Goal: Task Accomplishment & Management: Manage account settings

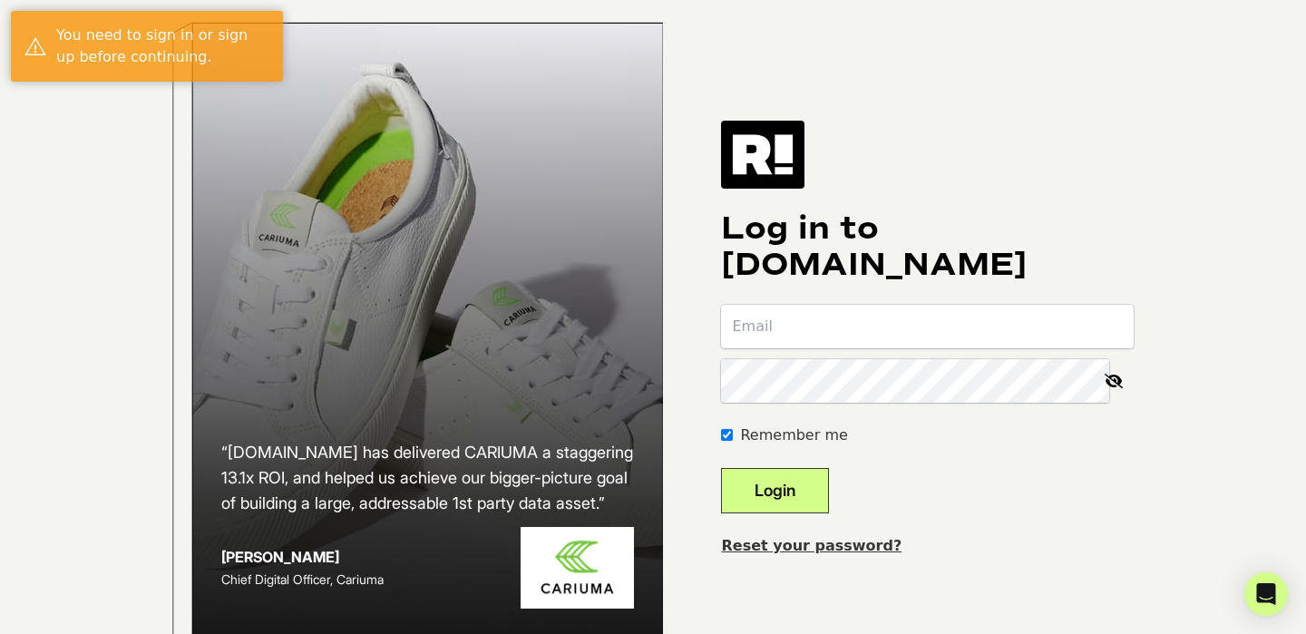
type input "kalameri@diamondnfo.com"
click at [802, 513] on button "Login" at bounding box center [775, 490] width 108 height 45
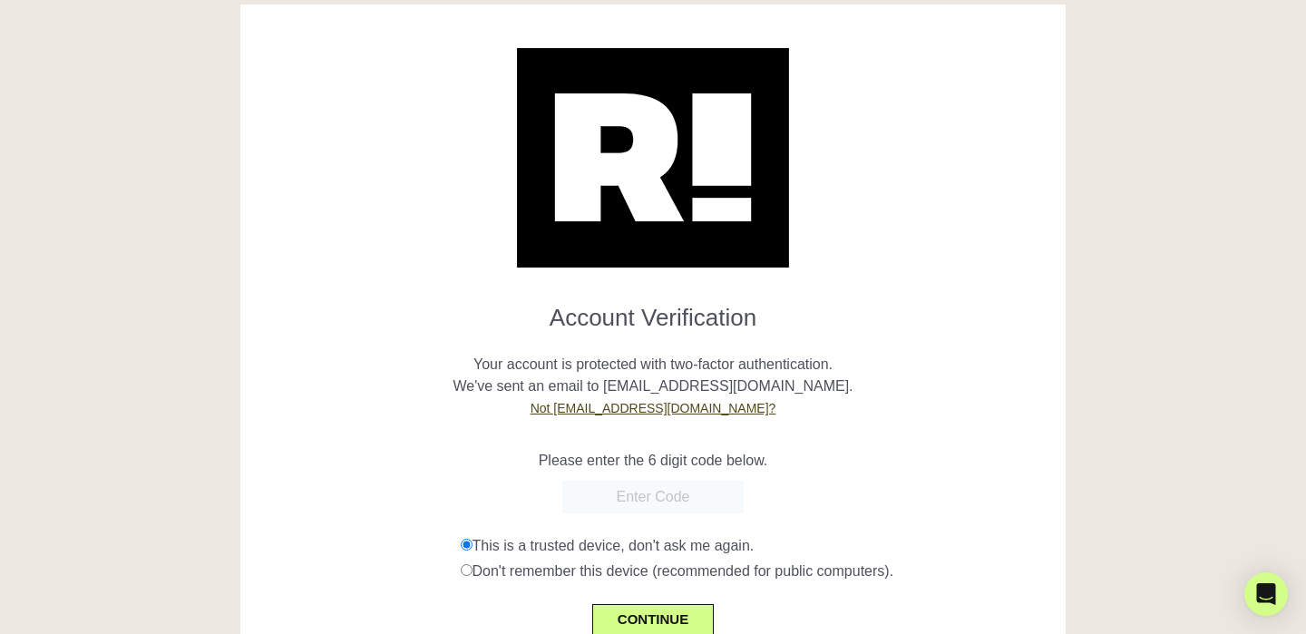
scroll to position [56, 0]
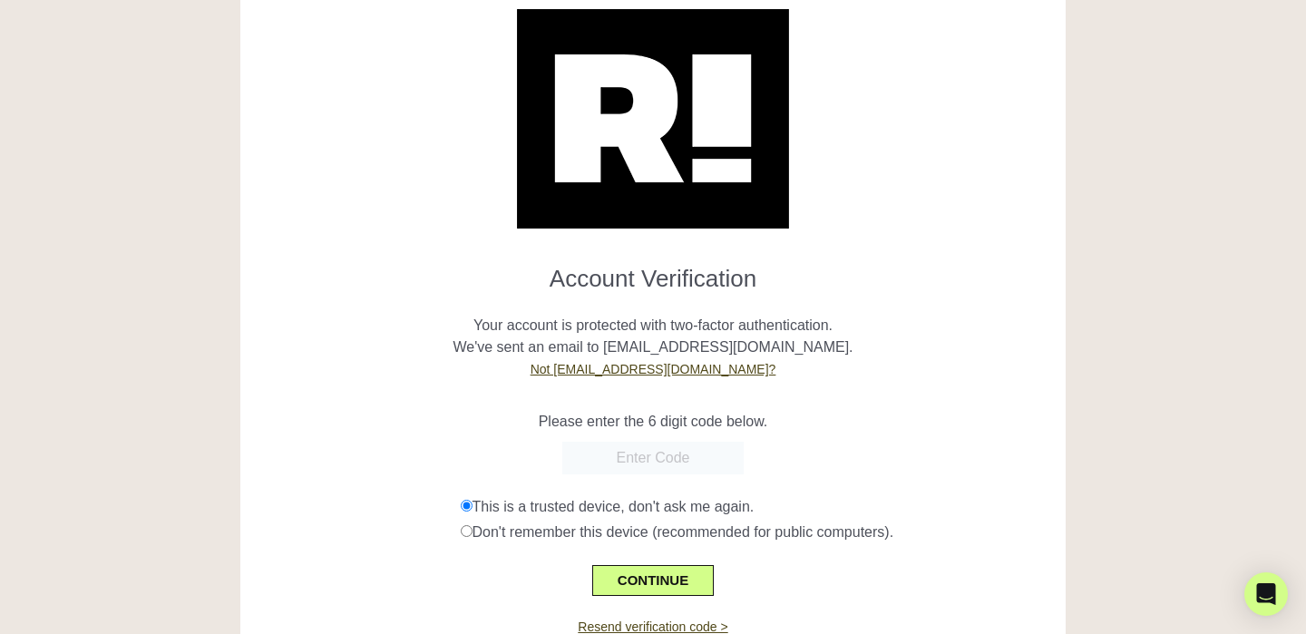
click at [688, 452] on input "text" at bounding box center [652, 458] width 181 height 33
paste input "046947"
type input "046947"
click at [682, 578] on button "CONTINUE" at bounding box center [653, 580] width 122 height 31
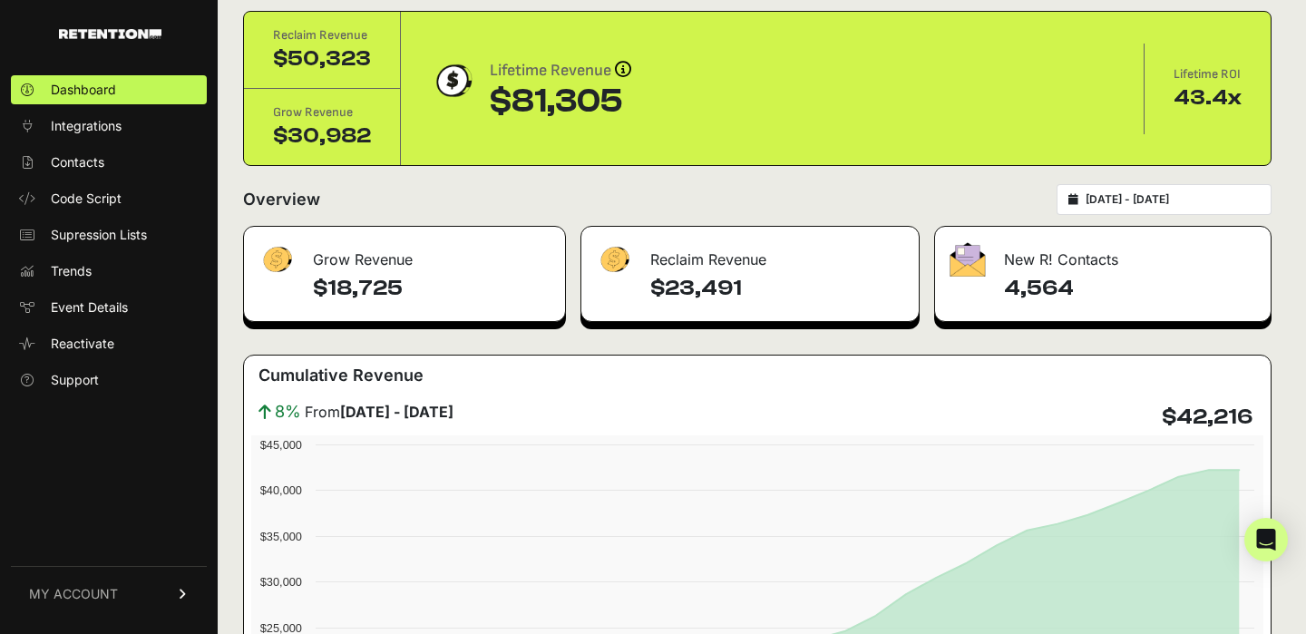
scroll to position [83, 0]
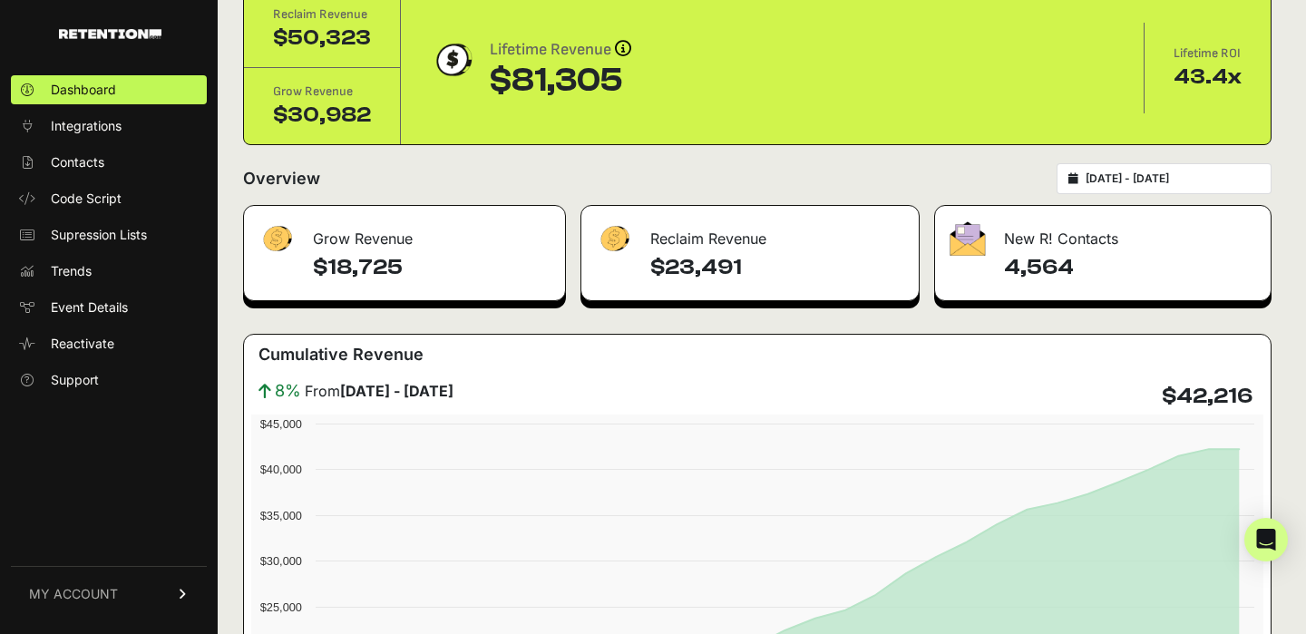
click at [182, 598] on icon at bounding box center [183, 594] width 13 height 11
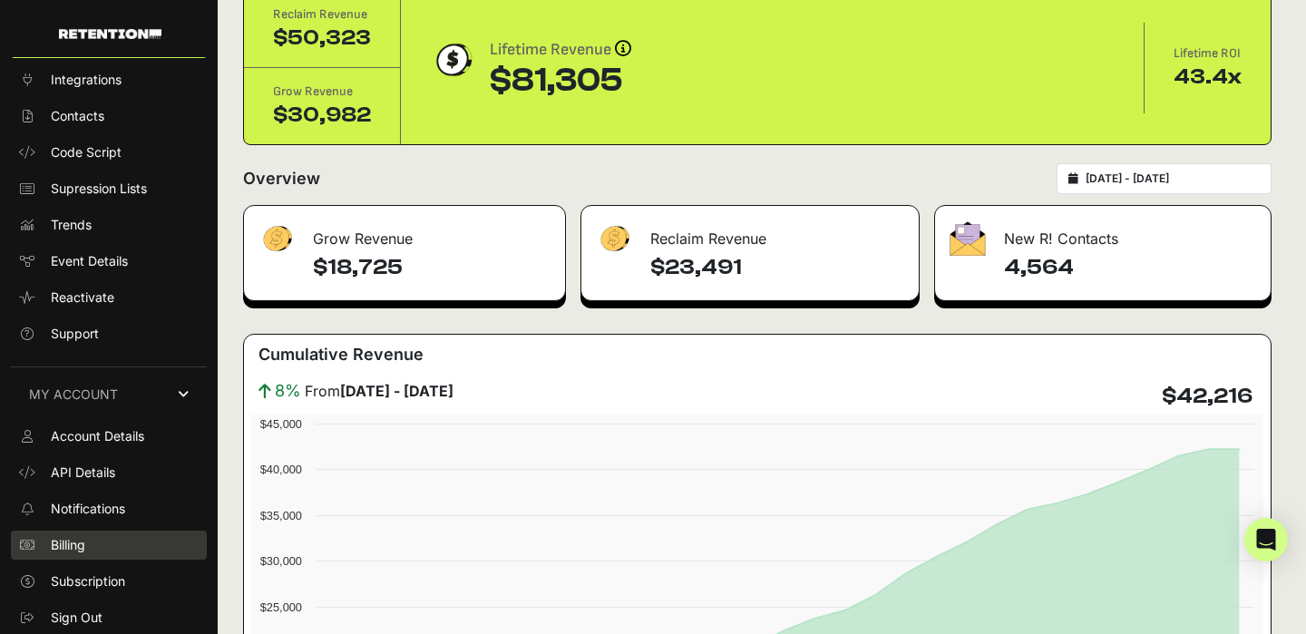
click at [121, 540] on link "Billing" at bounding box center [109, 544] width 196 height 29
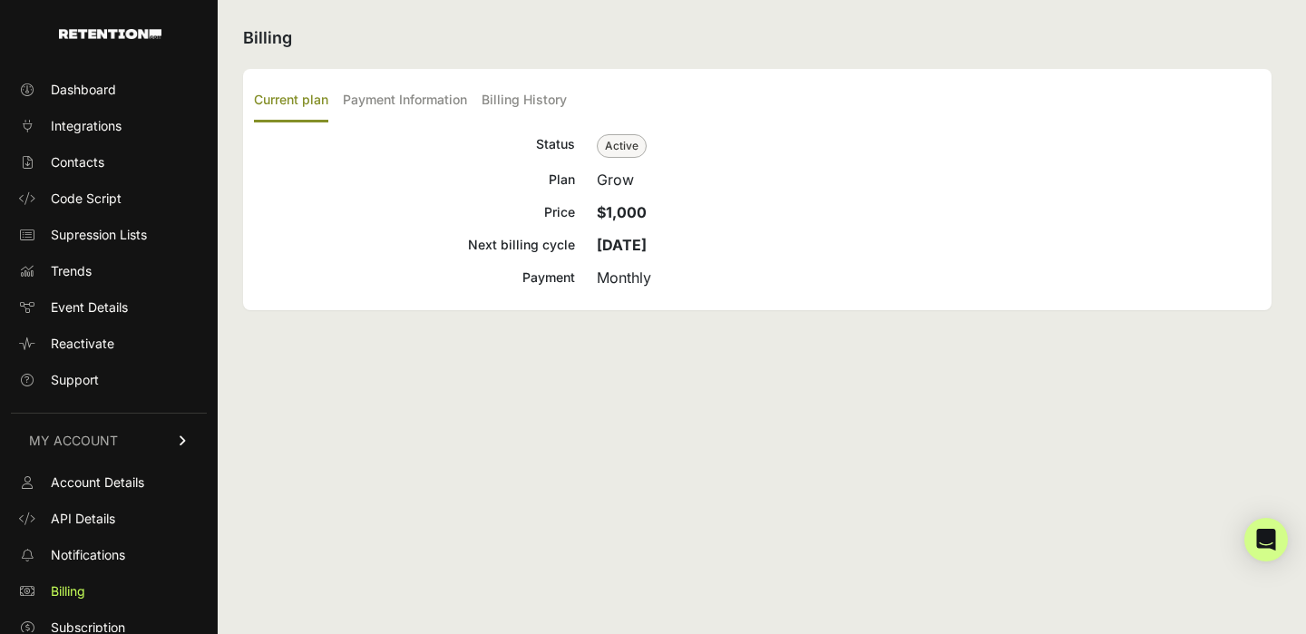
scroll to position [46, 0]
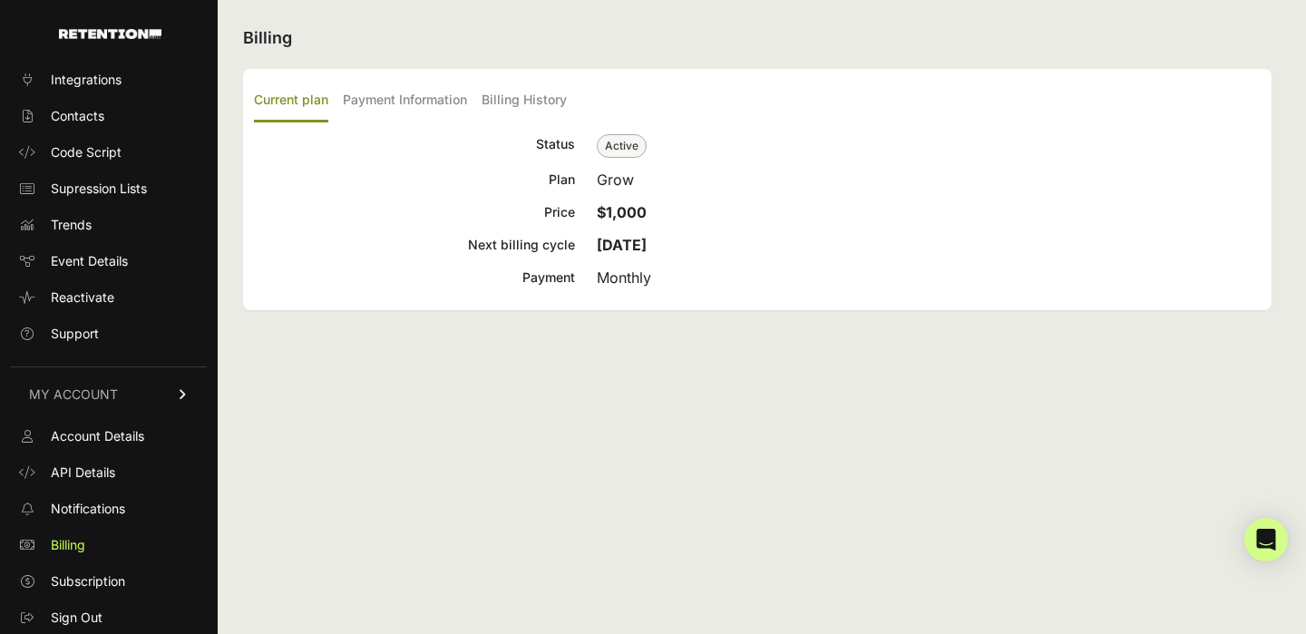
drag, startPoint x: 650, startPoint y: 209, endPoint x: 596, endPoint y: 209, distance: 54.4
click at [596, 209] on div "Price $1,000" at bounding box center [757, 212] width 1007 height 22
click at [414, 110] on label "Payment Information" at bounding box center [405, 101] width 124 height 43
click at [0, 0] on input "Payment Information" at bounding box center [0, 0] width 0 height 0
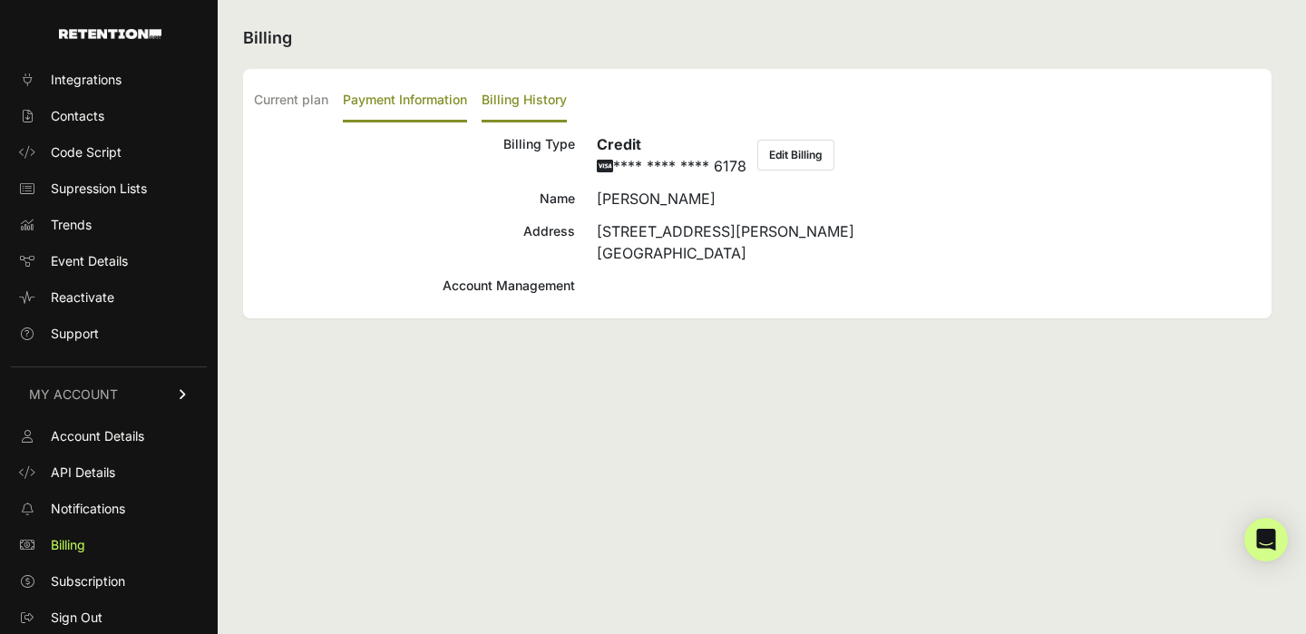
click at [505, 98] on label "Billing History" at bounding box center [524, 101] width 85 height 43
click at [0, 0] on input "Billing History" at bounding box center [0, 0] width 0 height 0
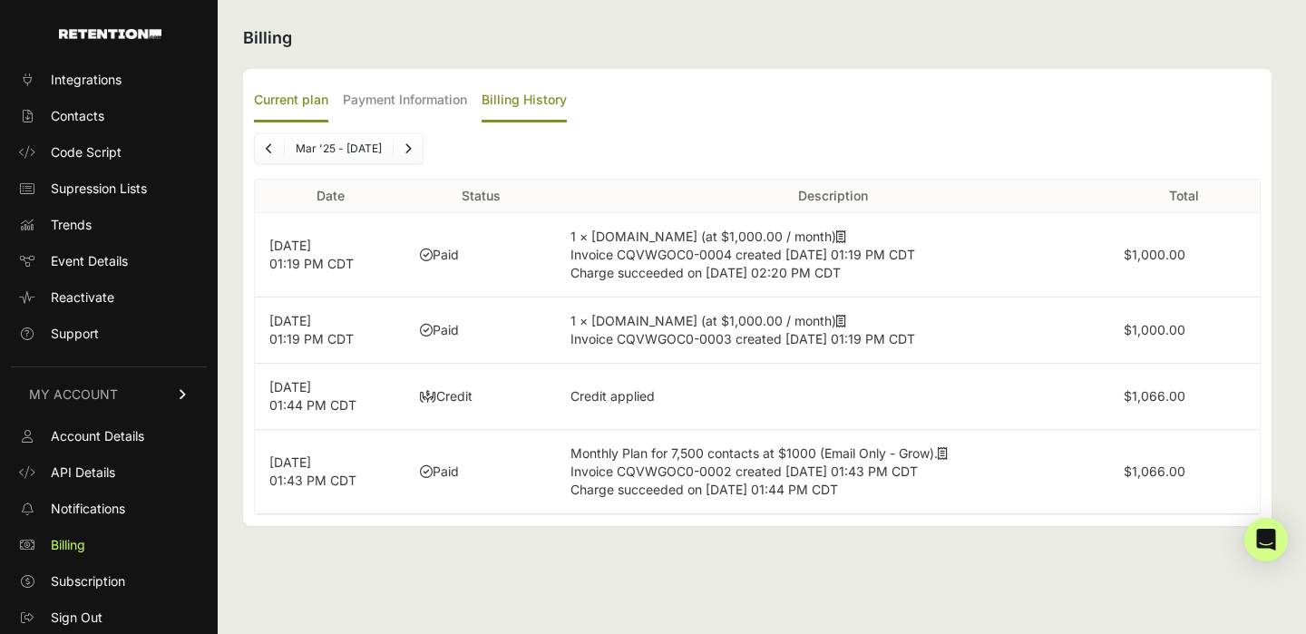
click at [303, 101] on label "Current plan" at bounding box center [291, 101] width 74 height 43
click at [0, 0] on input "Current plan" at bounding box center [0, 0] width 0 height 0
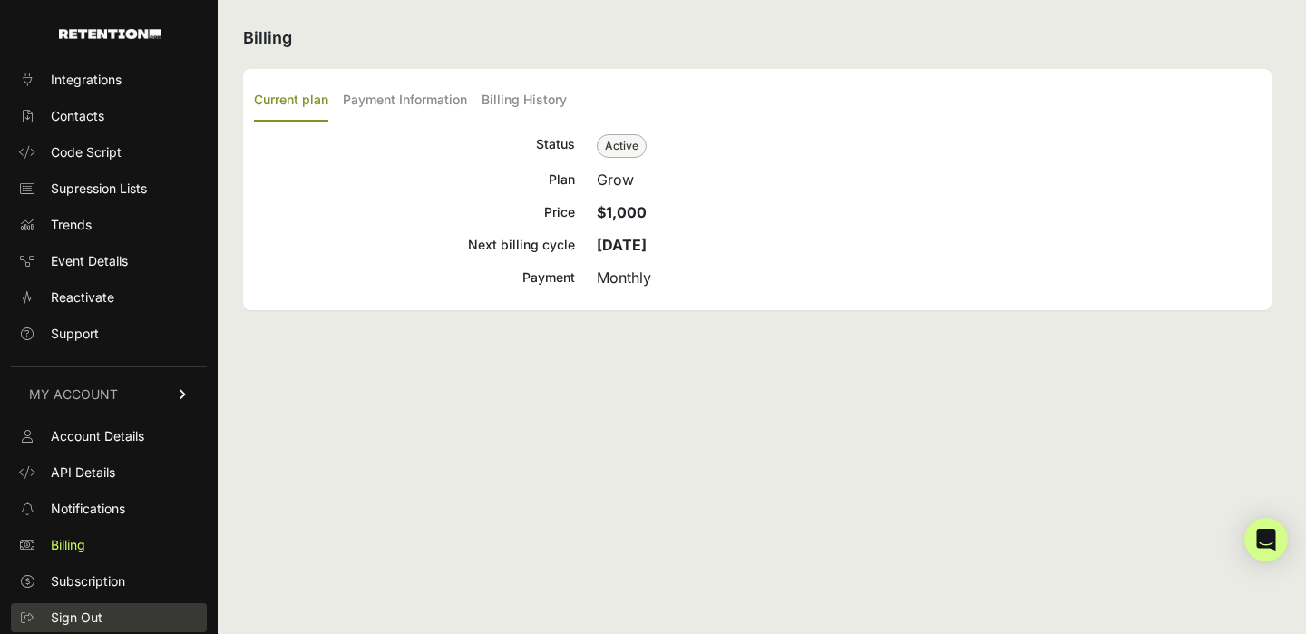
click at [129, 618] on link "Sign Out" at bounding box center [109, 617] width 196 height 29
